Goal: Find specific page/section: Find specific page/section

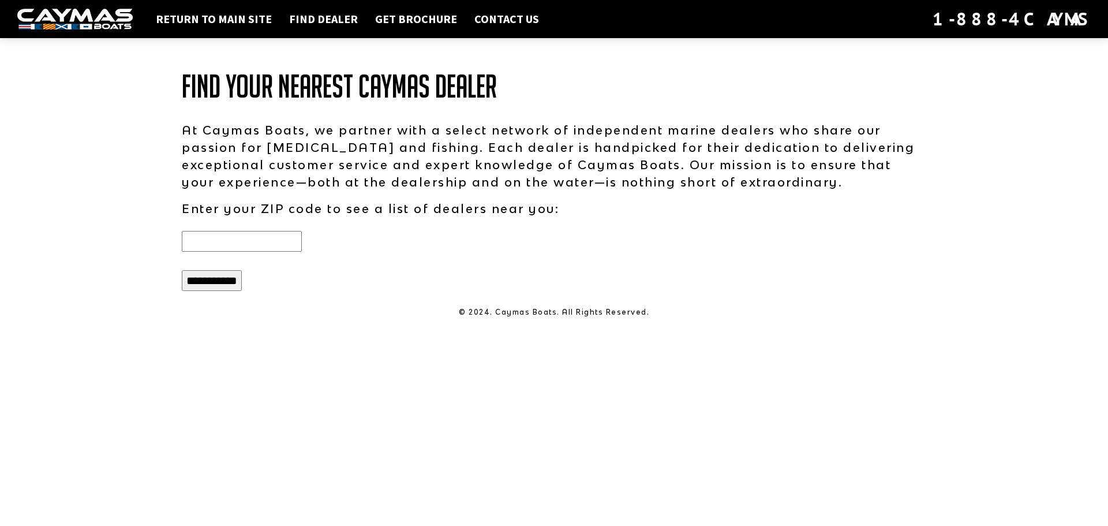
type input "*****"
click at [232, 282] on input "**********" at bounding box center [212, 280] width 60 height 21
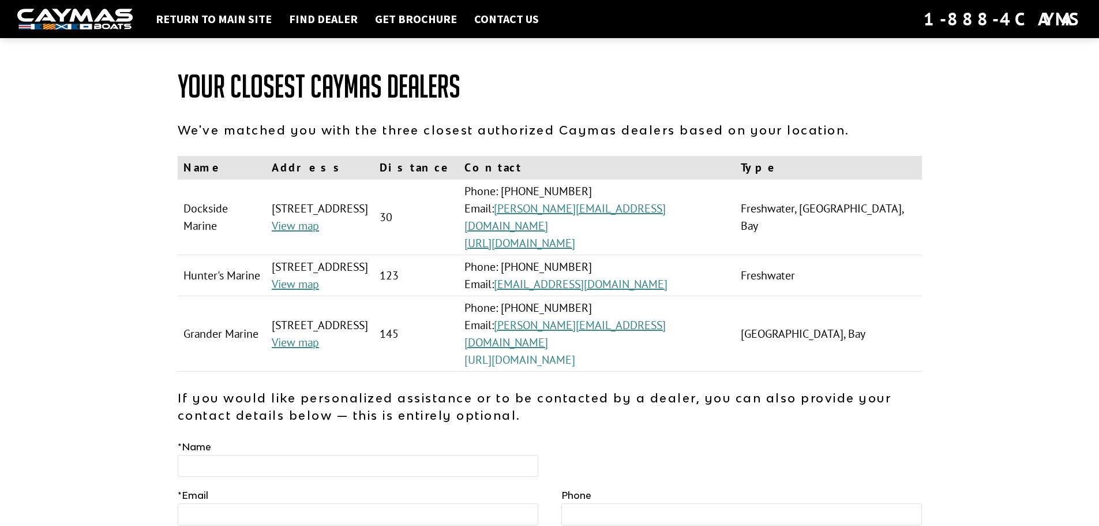
click at [575, 352] on link "[URL][DOMAIN_NAME]" at bounding box center [519, 359] width 111 height 15
click at [575, 246] on link "[URL][DOMAIN_NAME]" at bounding box center [519, 242] width 111 height 15
